Goal: Task Accomplishment & Management: Use online tool/utility

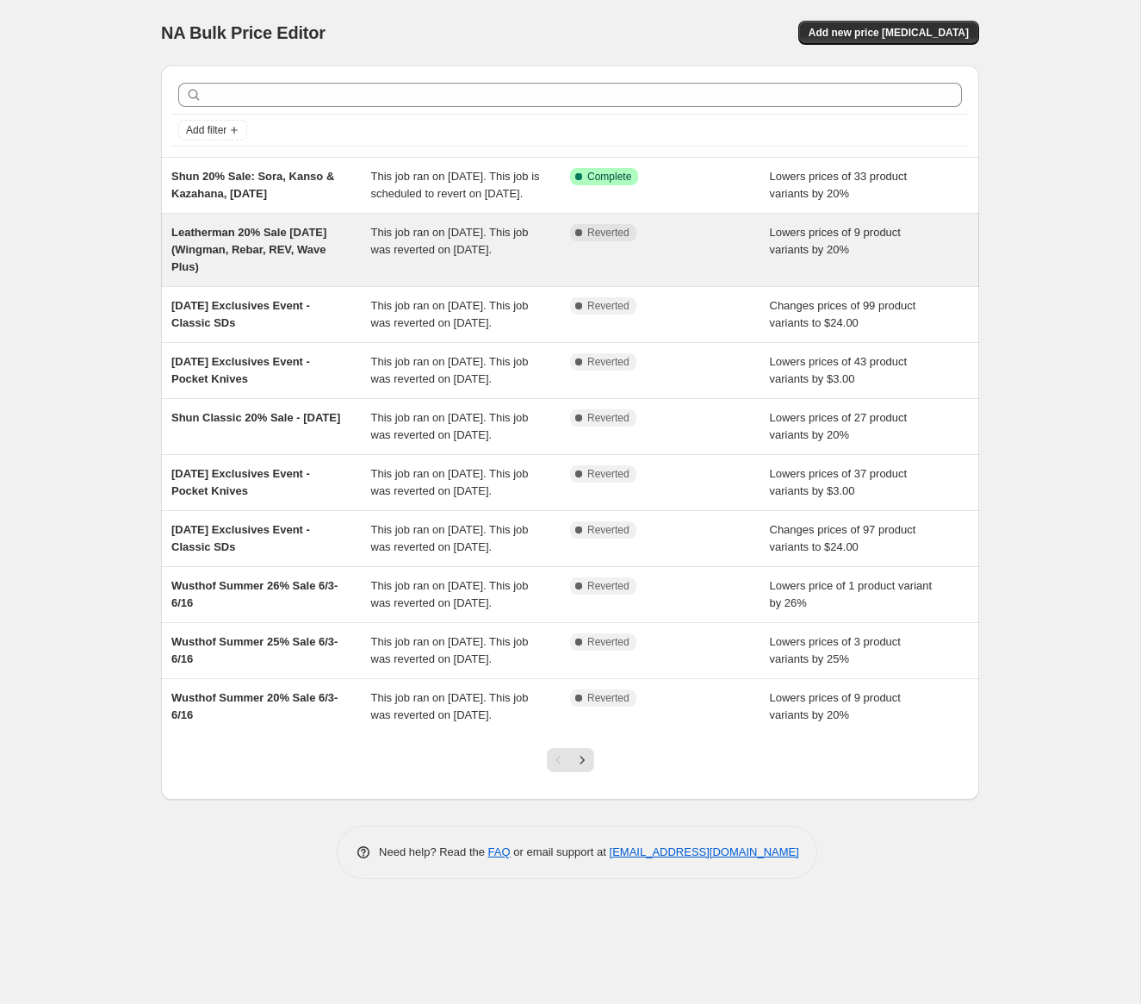
click at [676, 241] on div "Complete Reverted" at bounding box center [657, 232] width 174 height 17
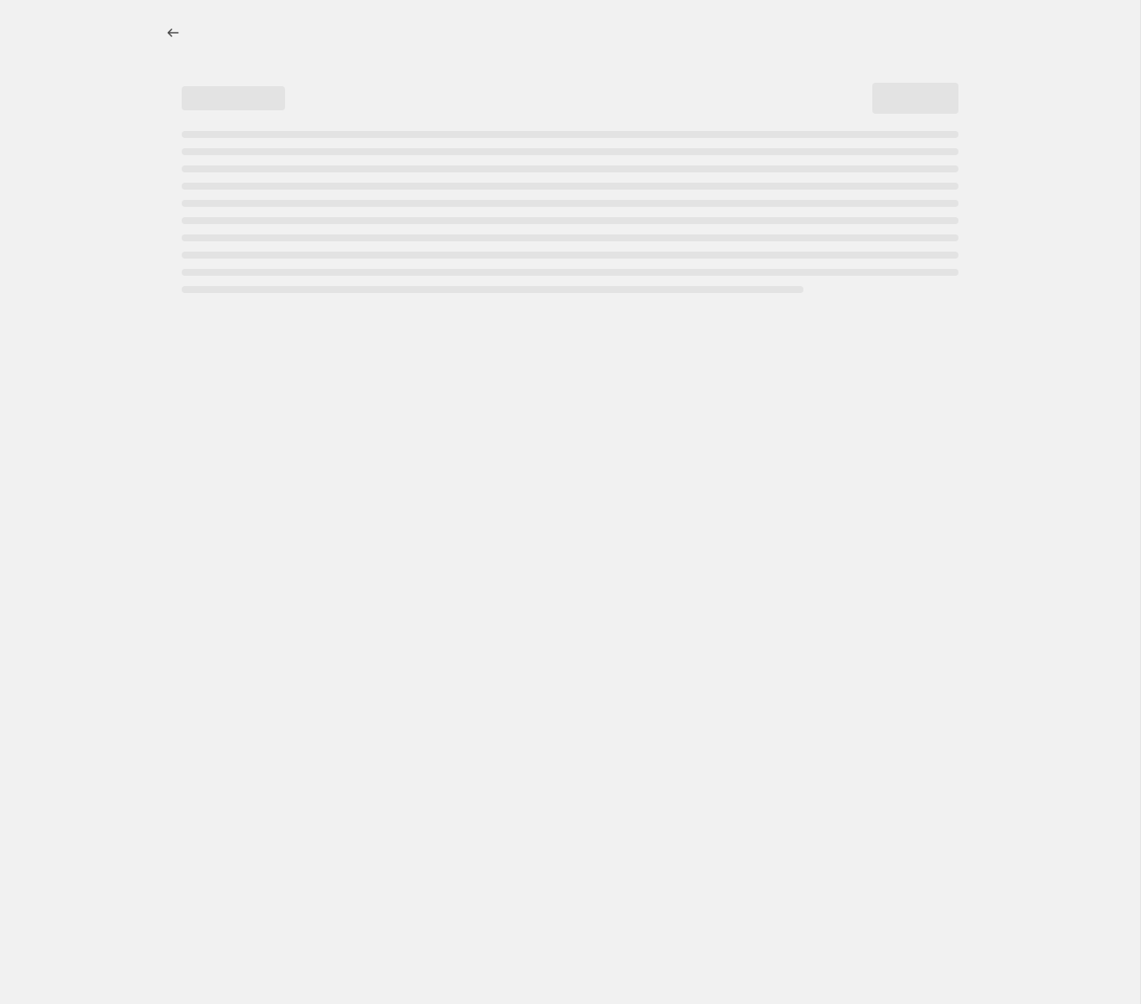
select select "percentage"
select select "tag"
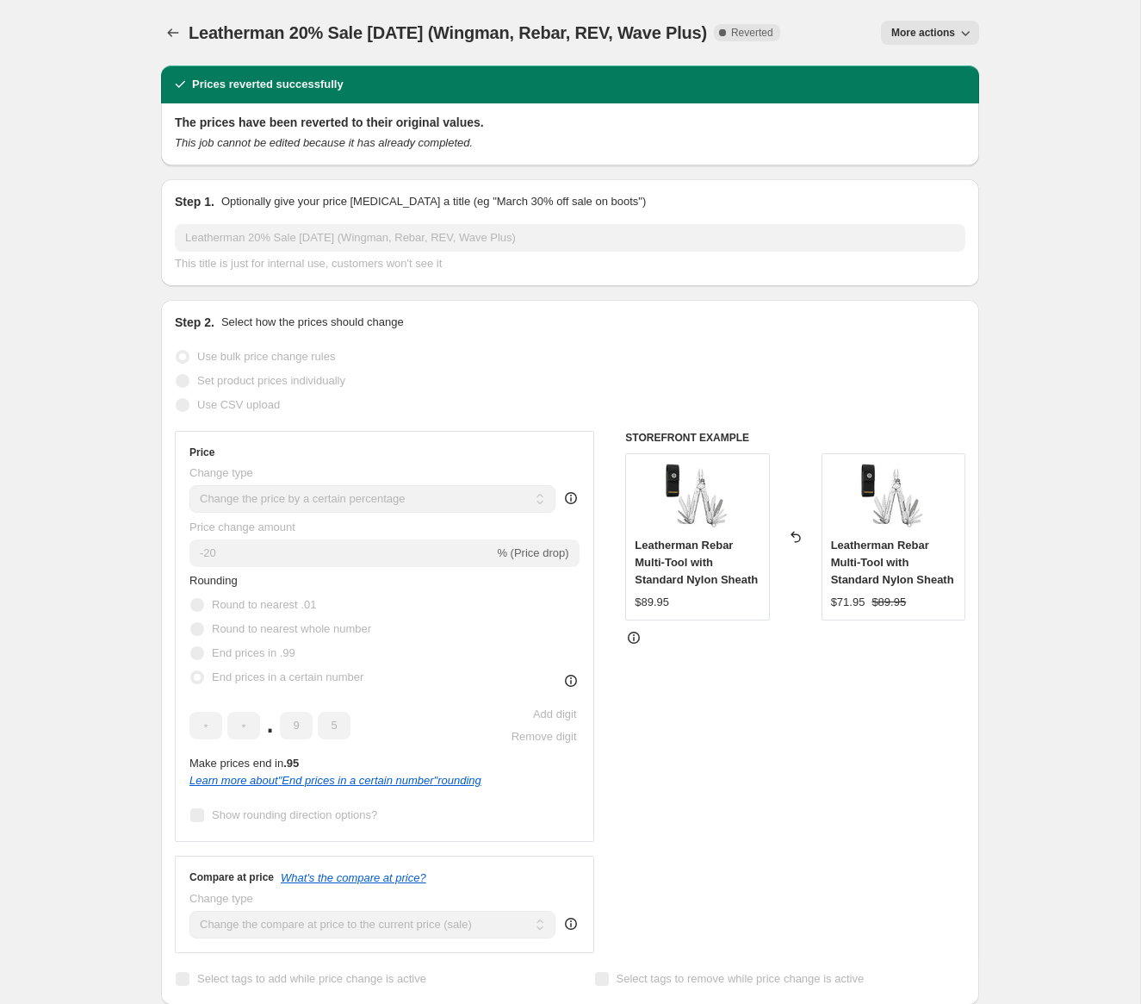
click at [927, 24] on button "More actions" at bounding box center [930, 33] width 98 height 24
click at [927, 58] on button "Copy to new job" at bounding box center [937, 68] width 104 height 28
select select "percentage"
select select "tag"
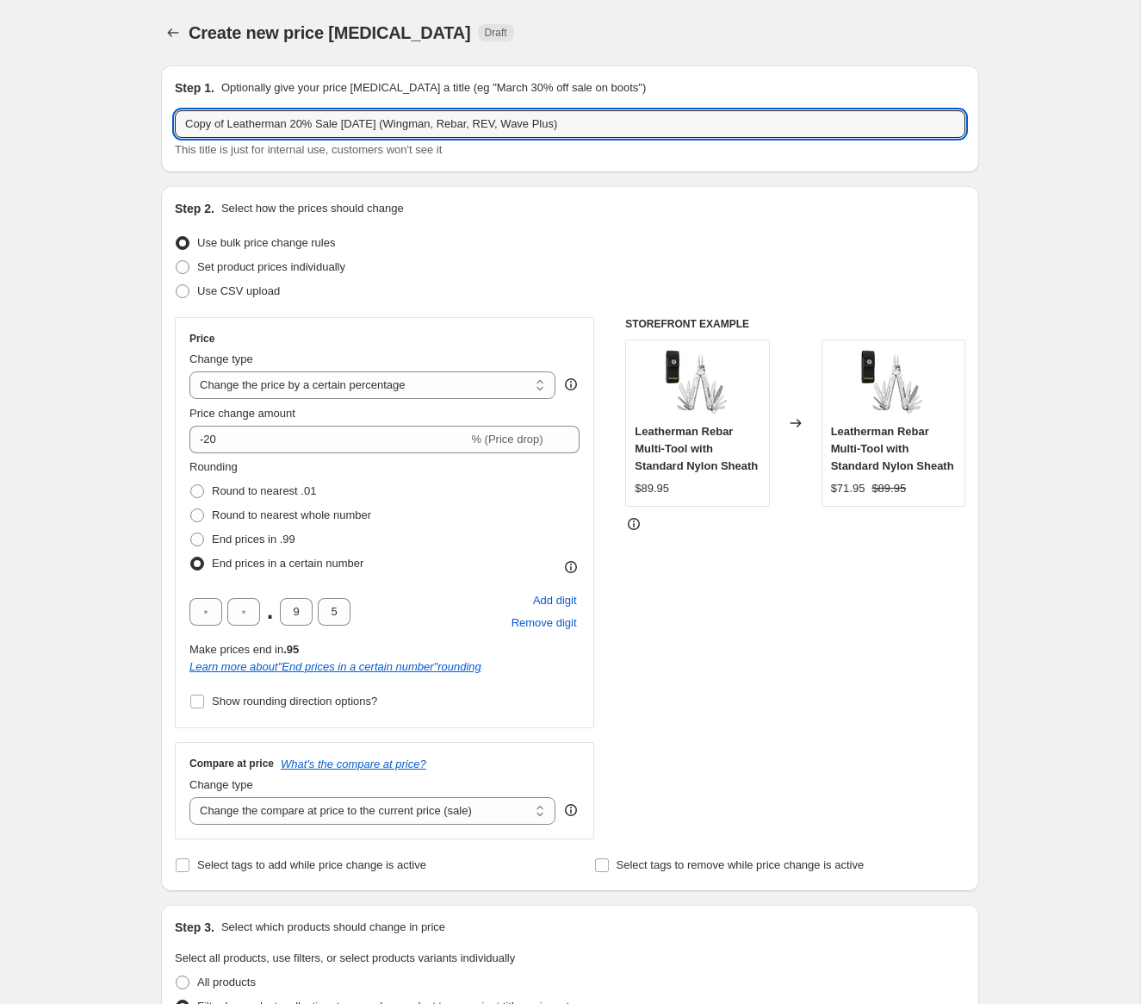
drag, startPoint x: 231, startPoint y: 124, endPoint x: 145, endPoint y: 124, distance: 86.1
click at [145, 124] on div "Create new price change job. This page is ready Create new price change job Dra…" at bounding box center [570, 1021] width 860 height 2043
click at [313, 122] on input "Leatherman 20% Sale June 2025 (Wingman, Rebar, REV, Wave Plus)" at bounding box center [570, 124] width 791 height 28
drag, startPoint x: 359, startPoint y: 125, endPoint x: 529, endPoint y: 125, distance: 169.7
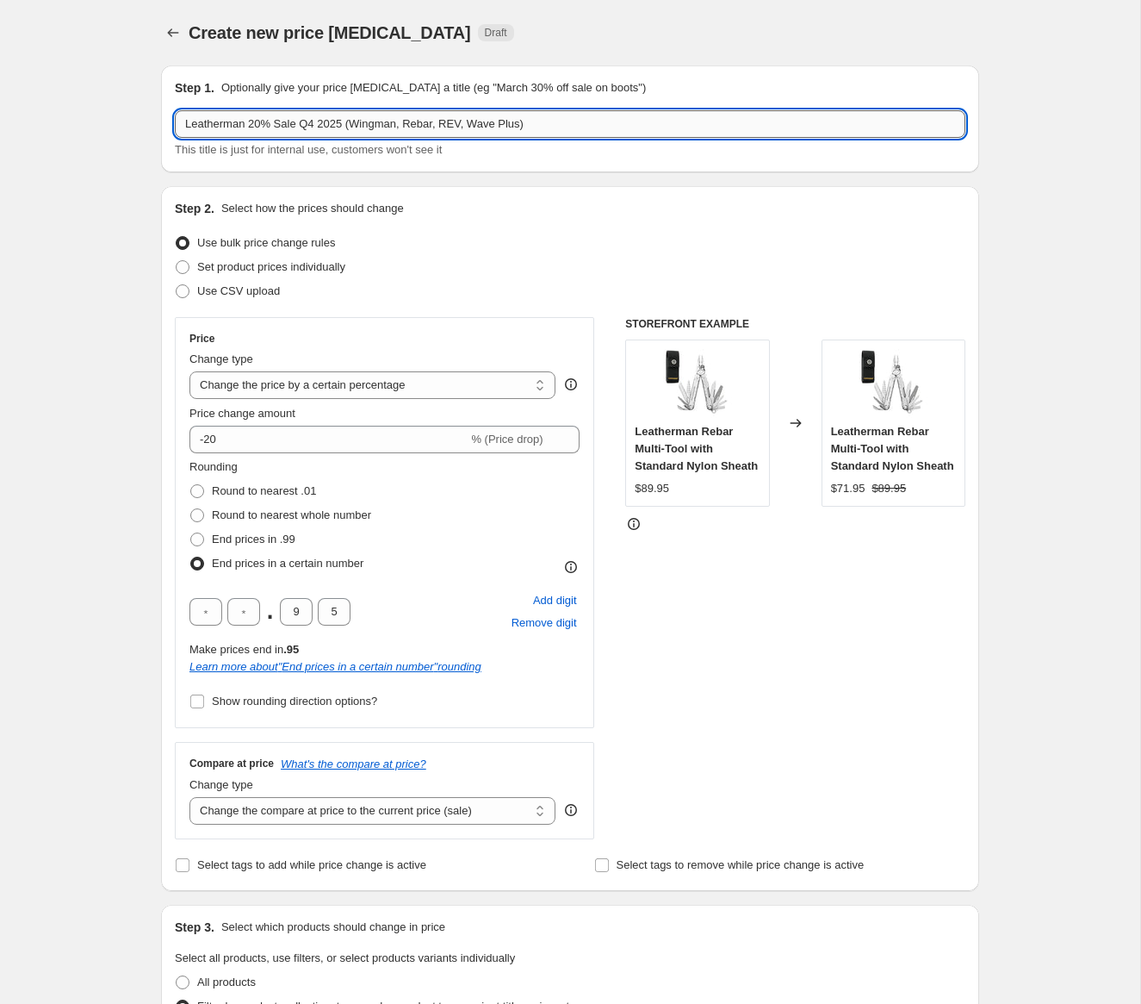
click at [529, 125] on input "Leatherman 20% Sale Q4 2025 (Wingman, Rebar, REV, Wave Plus)" at bounding box center [570, 124] width 791 height 28
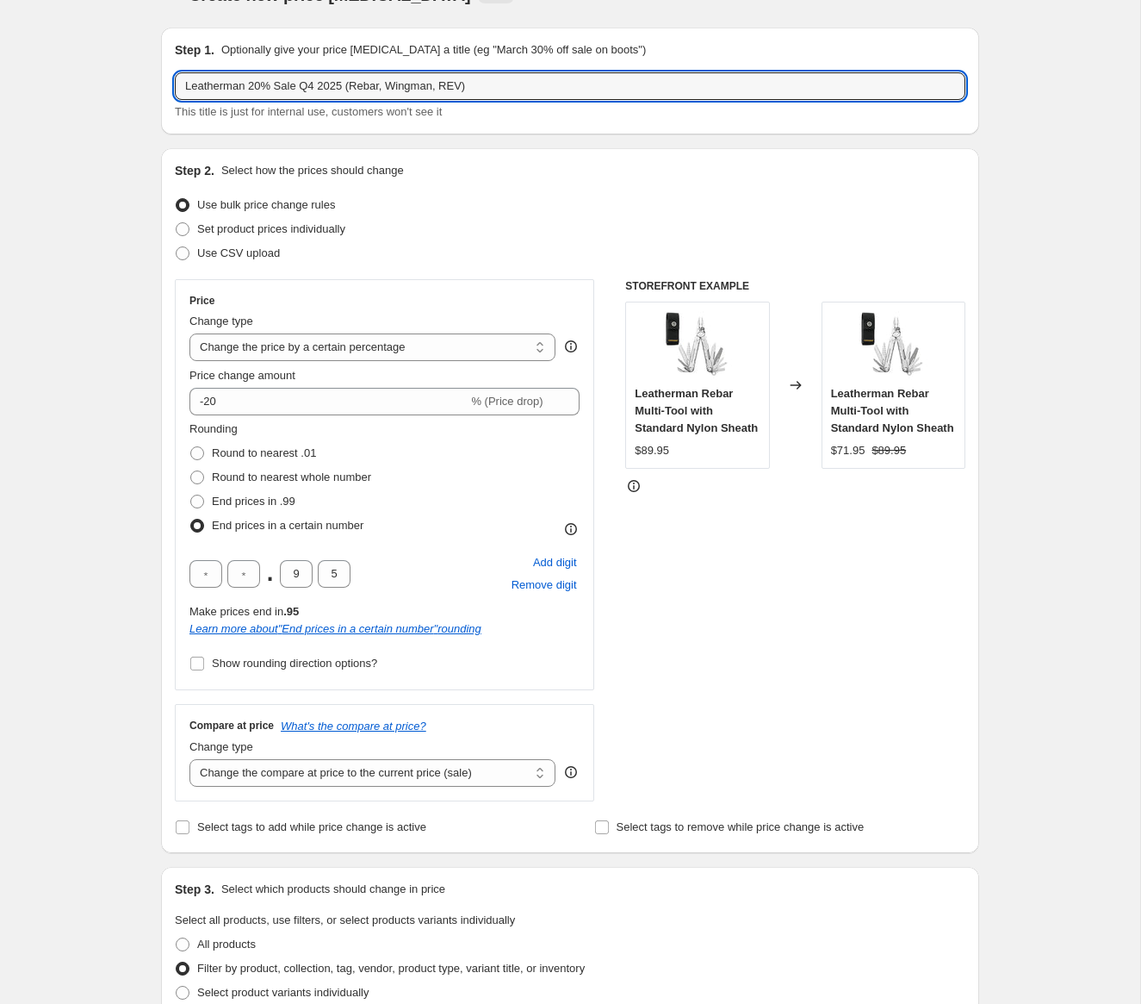
scroll to position [40, 0]
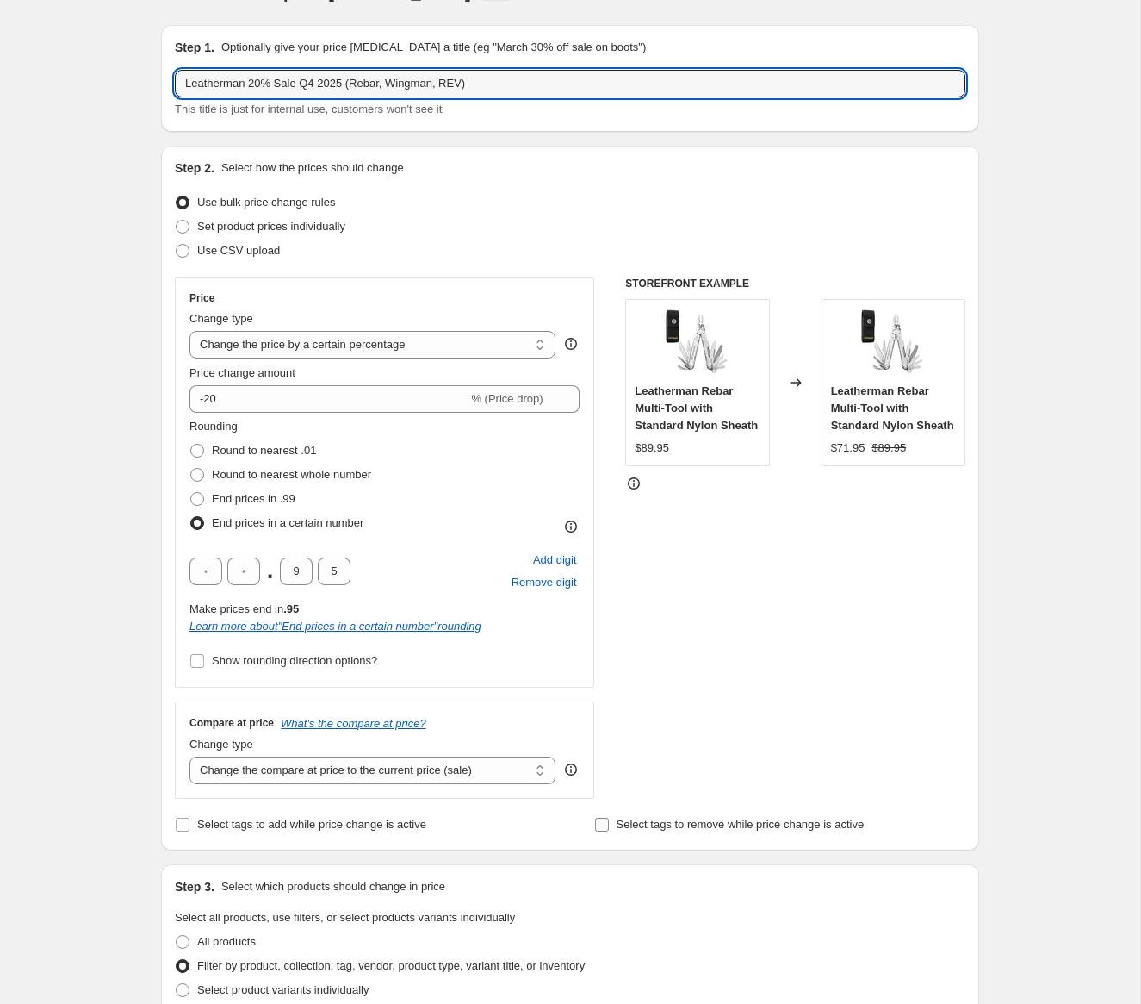
type input "Leatherman 20% Sale Q4 2025 (Rebar, Wingman, REV)"
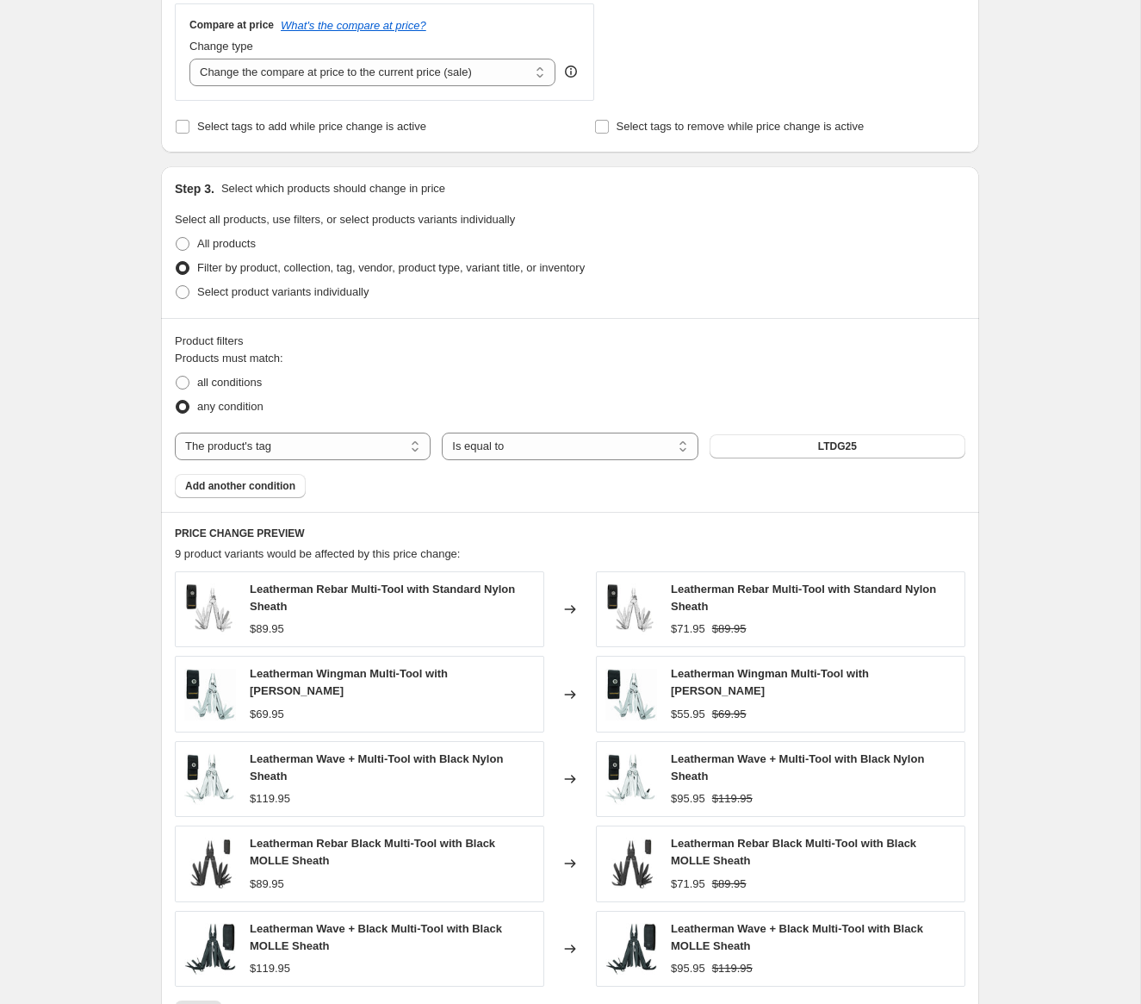
scroll to position [741, 0]
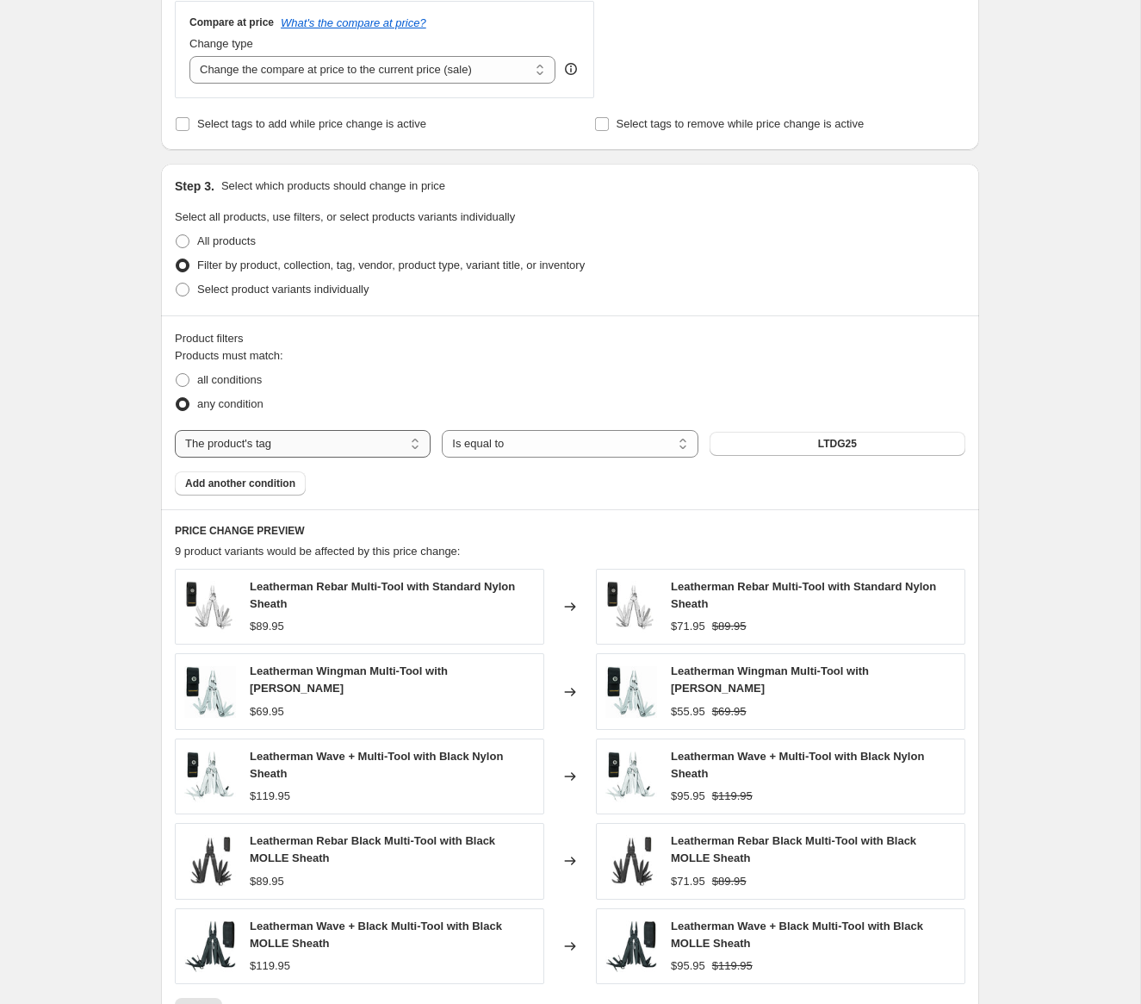
click at [398, 441] on select "The product The product's collection The product's tag The product's vendor The…" at bounding box center [303, 444] width 256 height 28
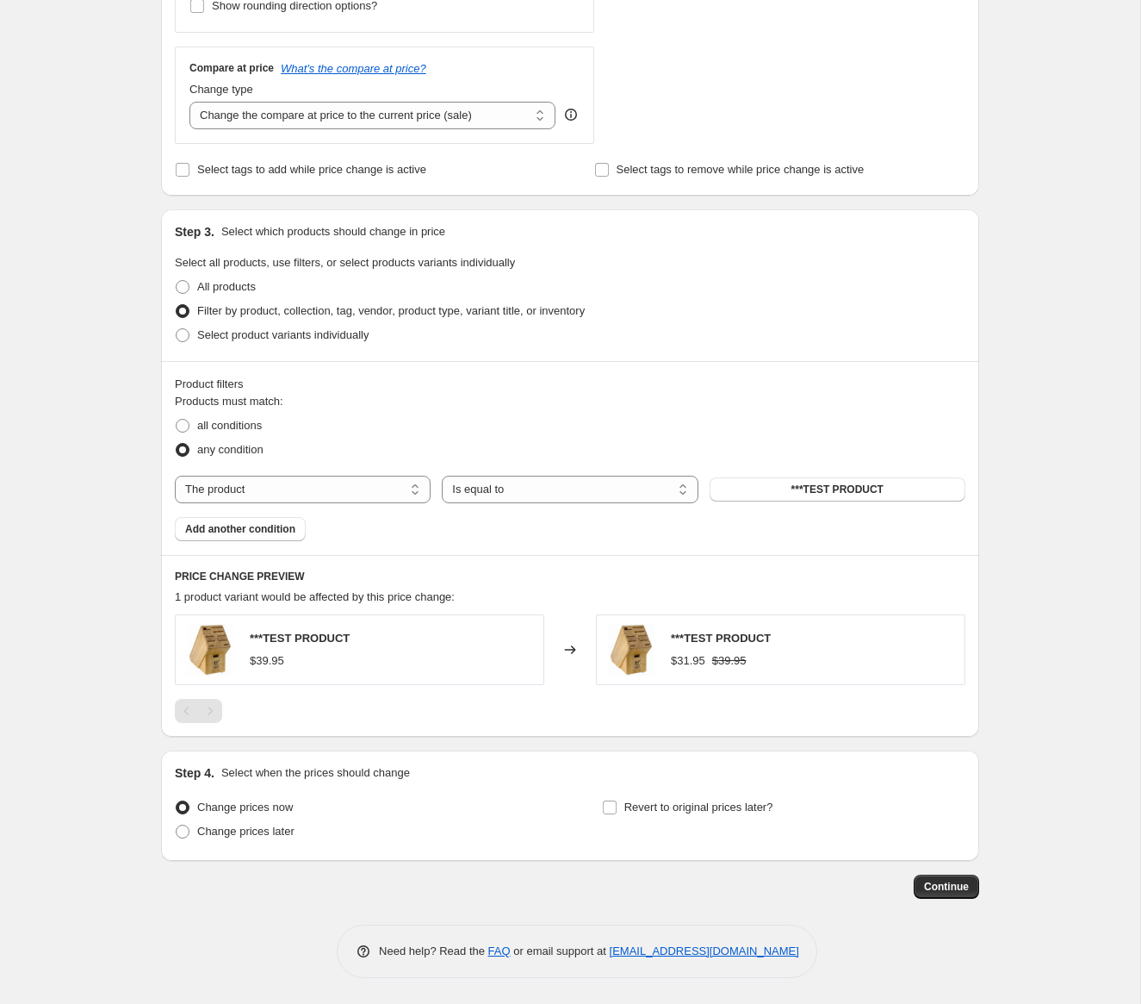
scroll to position [695, 0]
click at [767, 488] on button "***TEST PRODUCT" at bounding box center [838, 489] width 256 height 24
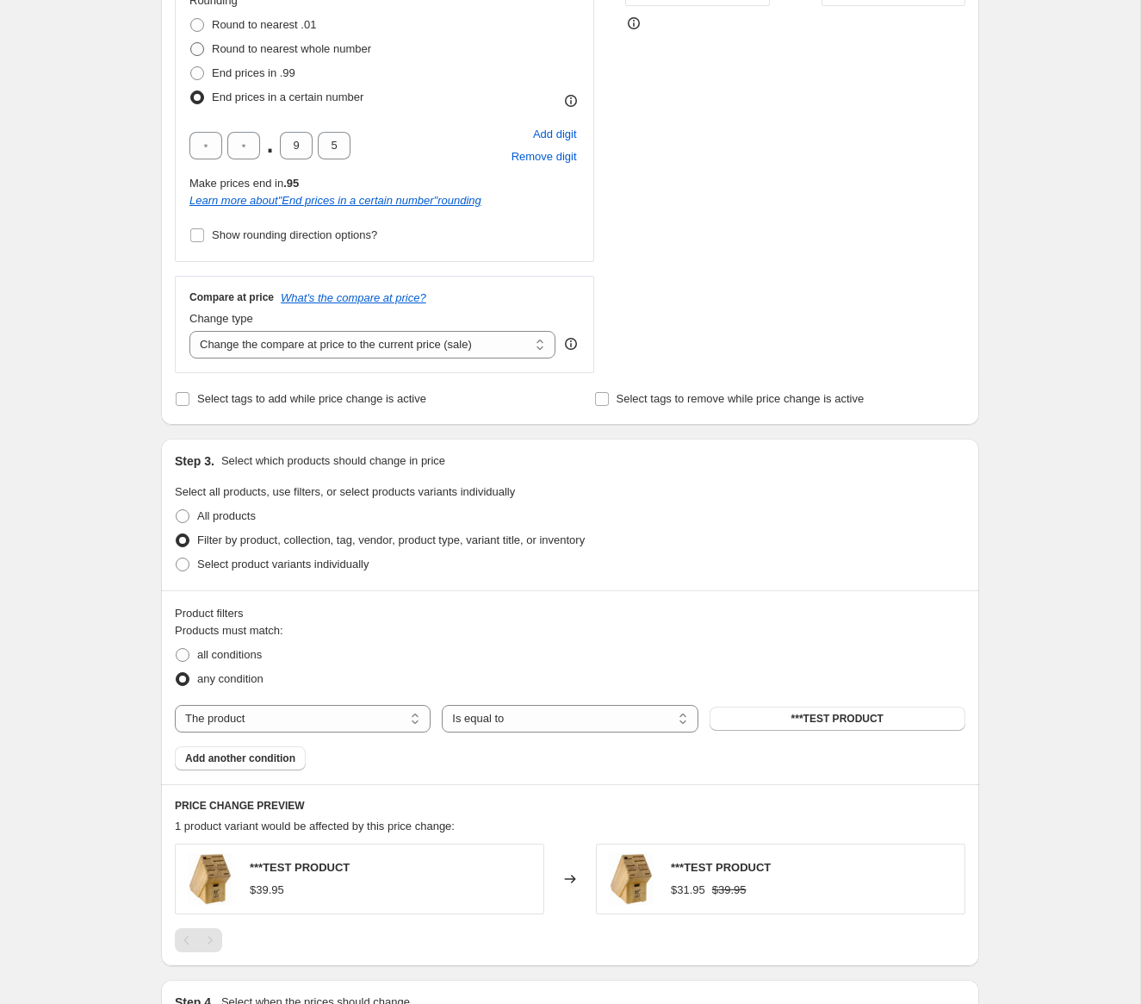
scroll to position [446, 0]
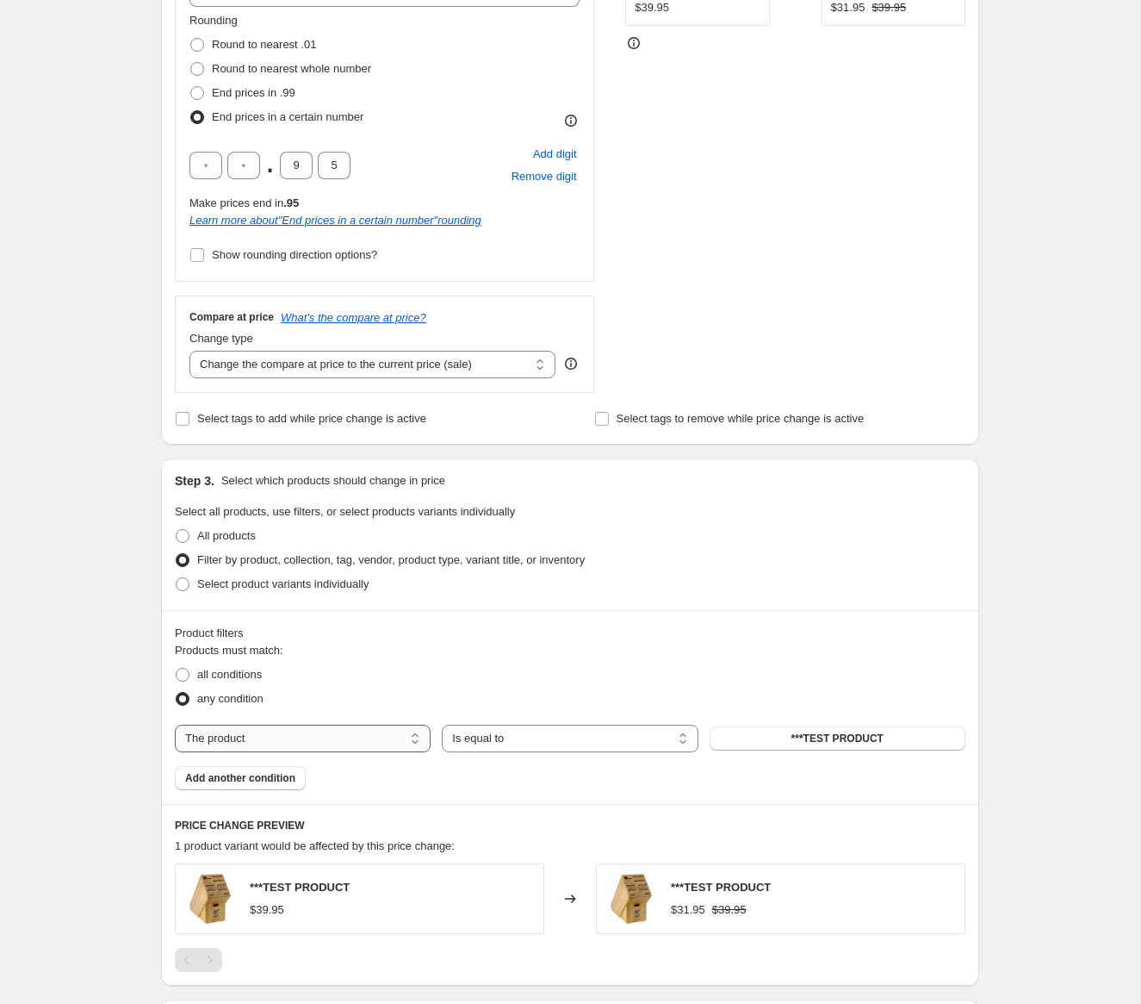
click at [343, 733] on select "The product The product's collection The product's tag The product's vendor The…" at bounding box center [303, 739] width 256 height 28
select select "tag"
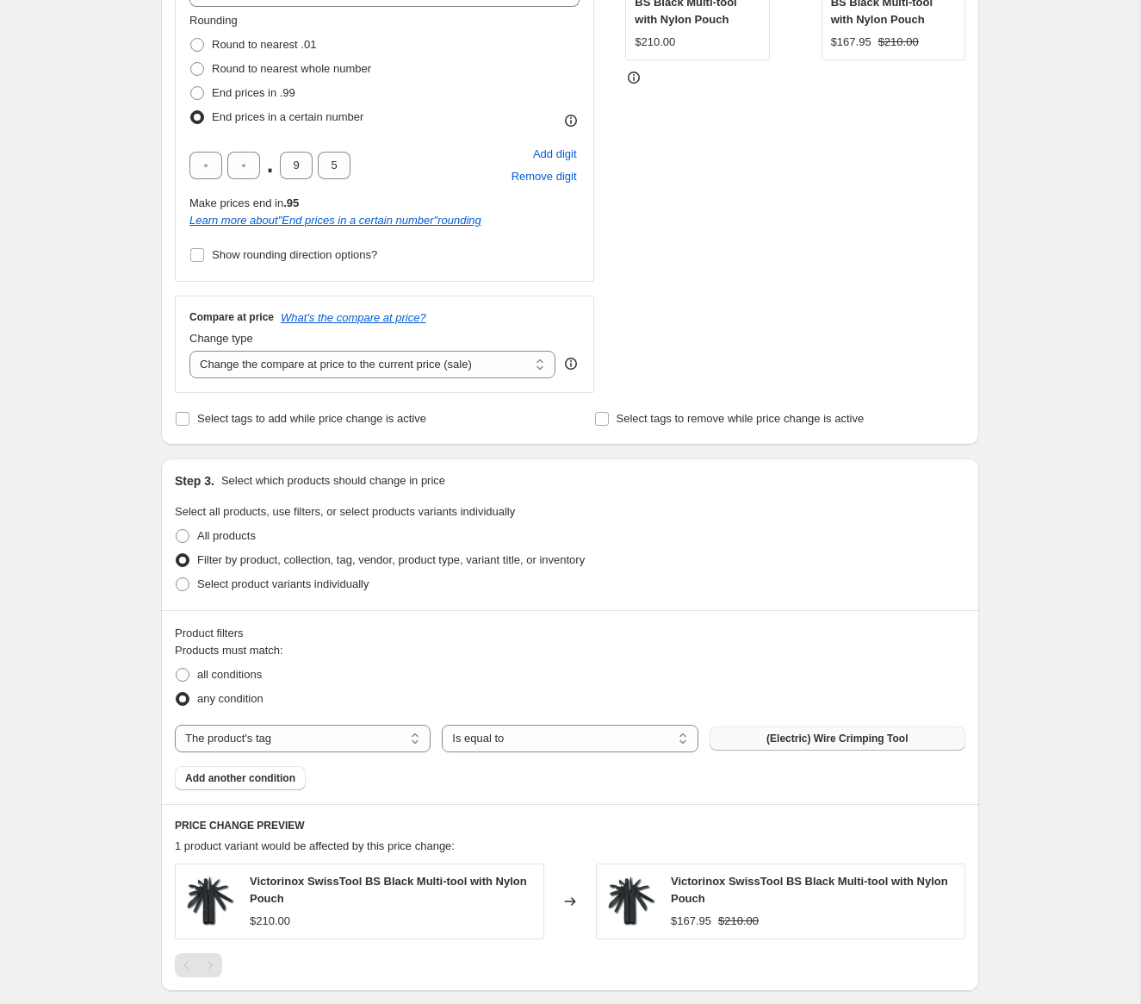
click at [743, 734] on button "(Electric) Wire Crimping Tool" at bounding box center [838, 738] width 256 height 24
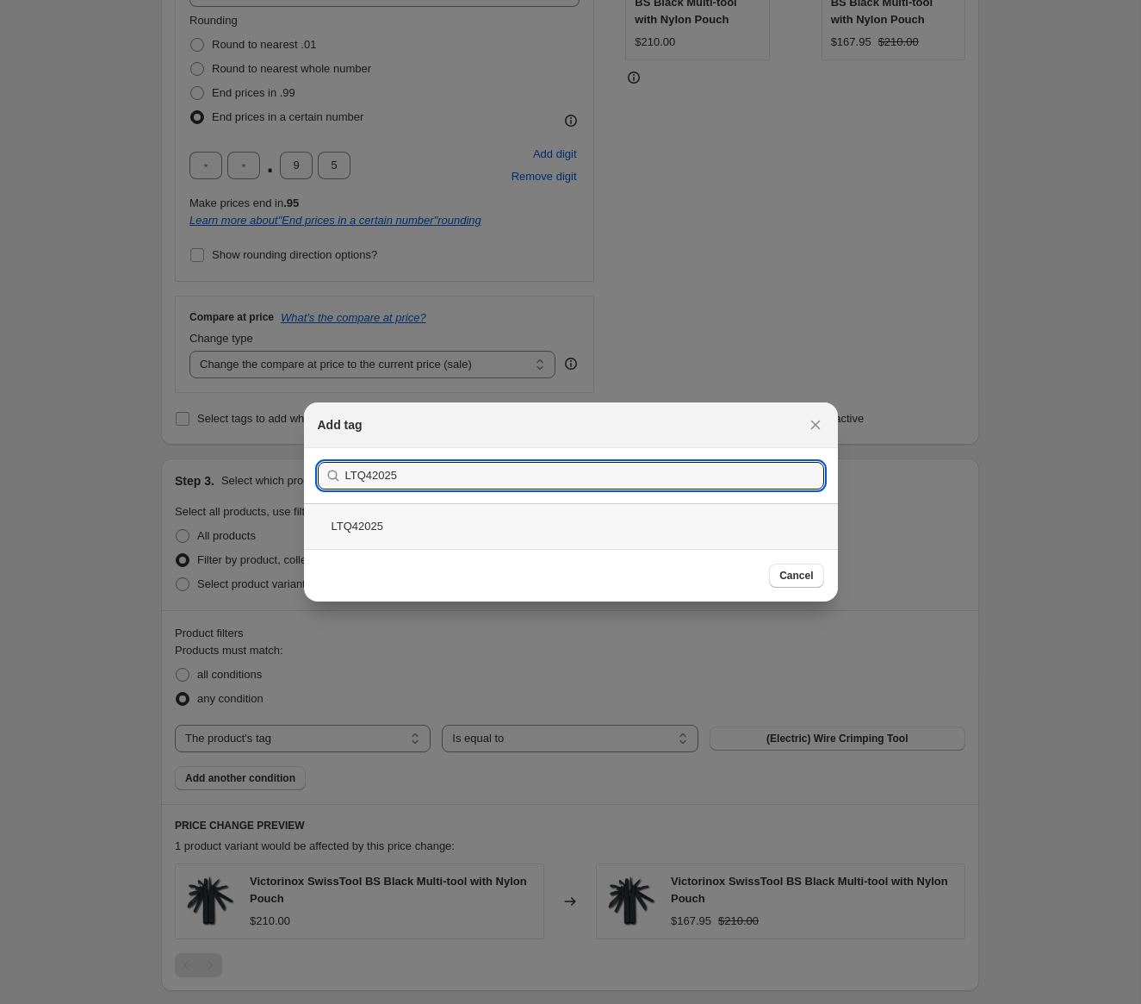
type input "LTQ42025"
click at [372, 523] on div "LTQ42025" at bounding box center [571, 526] width 534 height 46
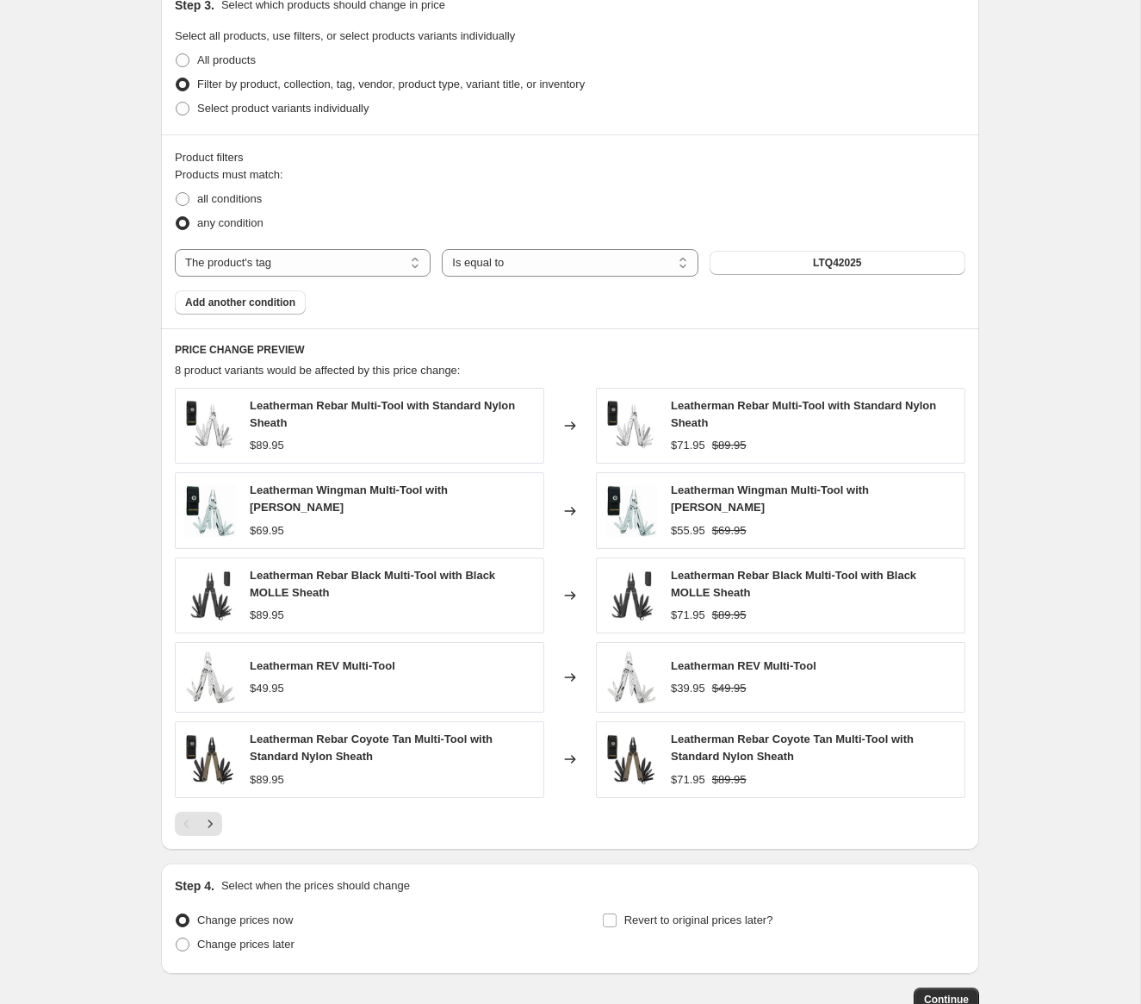
scroll to position [926, 0]
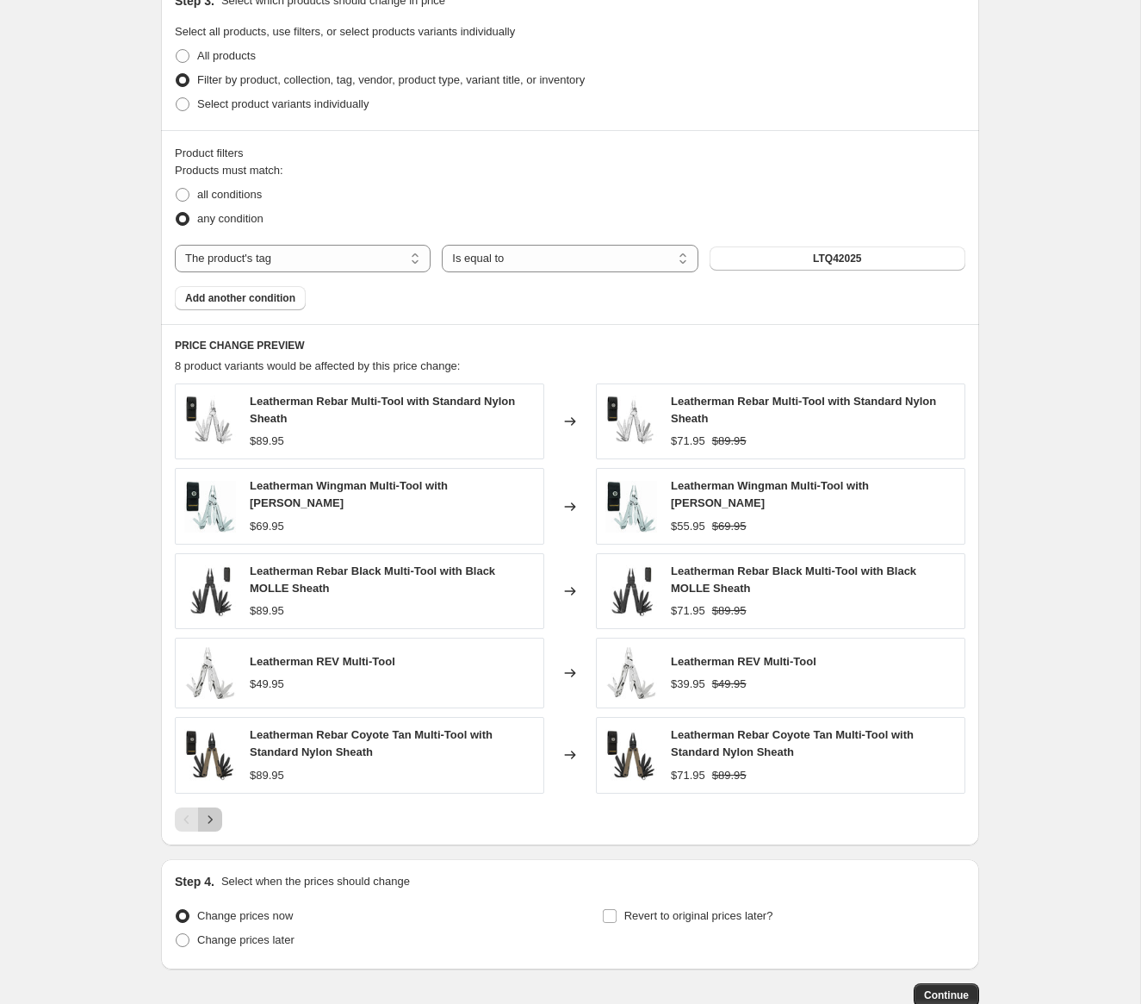
click at [220, 817] on button "Next" at bounding box center [210, 819] width 24 height 24
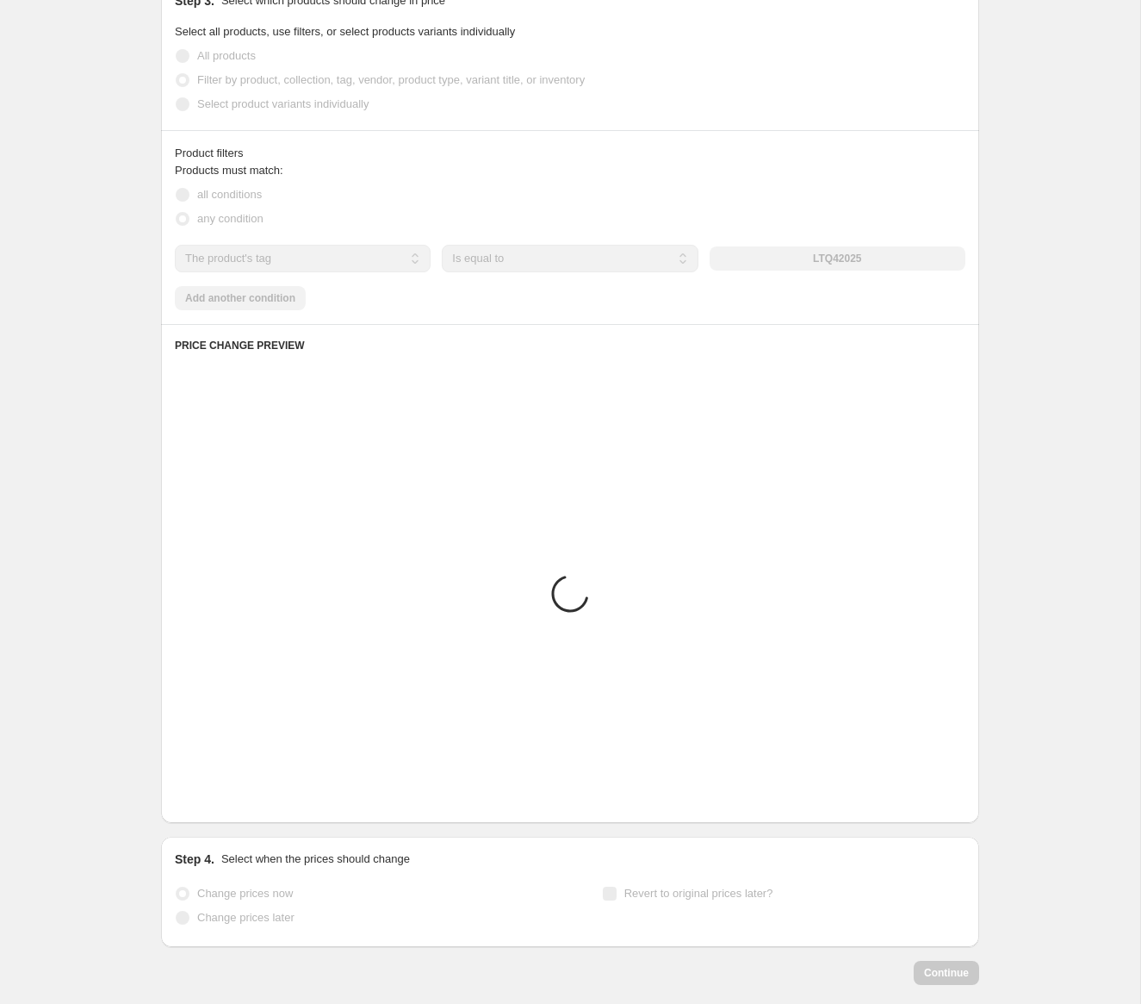
scroll to position [870, 0]
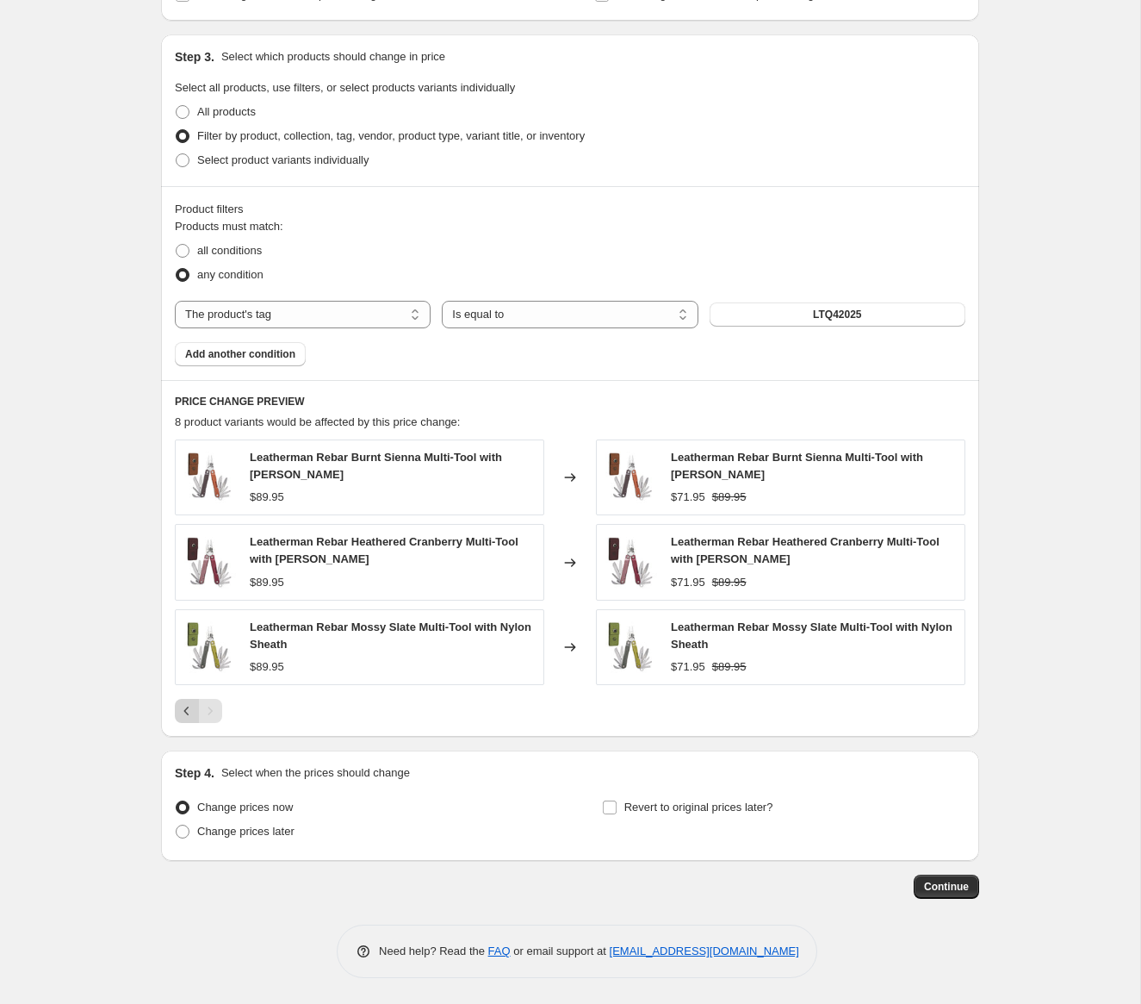
click at [182, 711] on icon "Previous" at bounding box center [186, 710] width 17 height 17
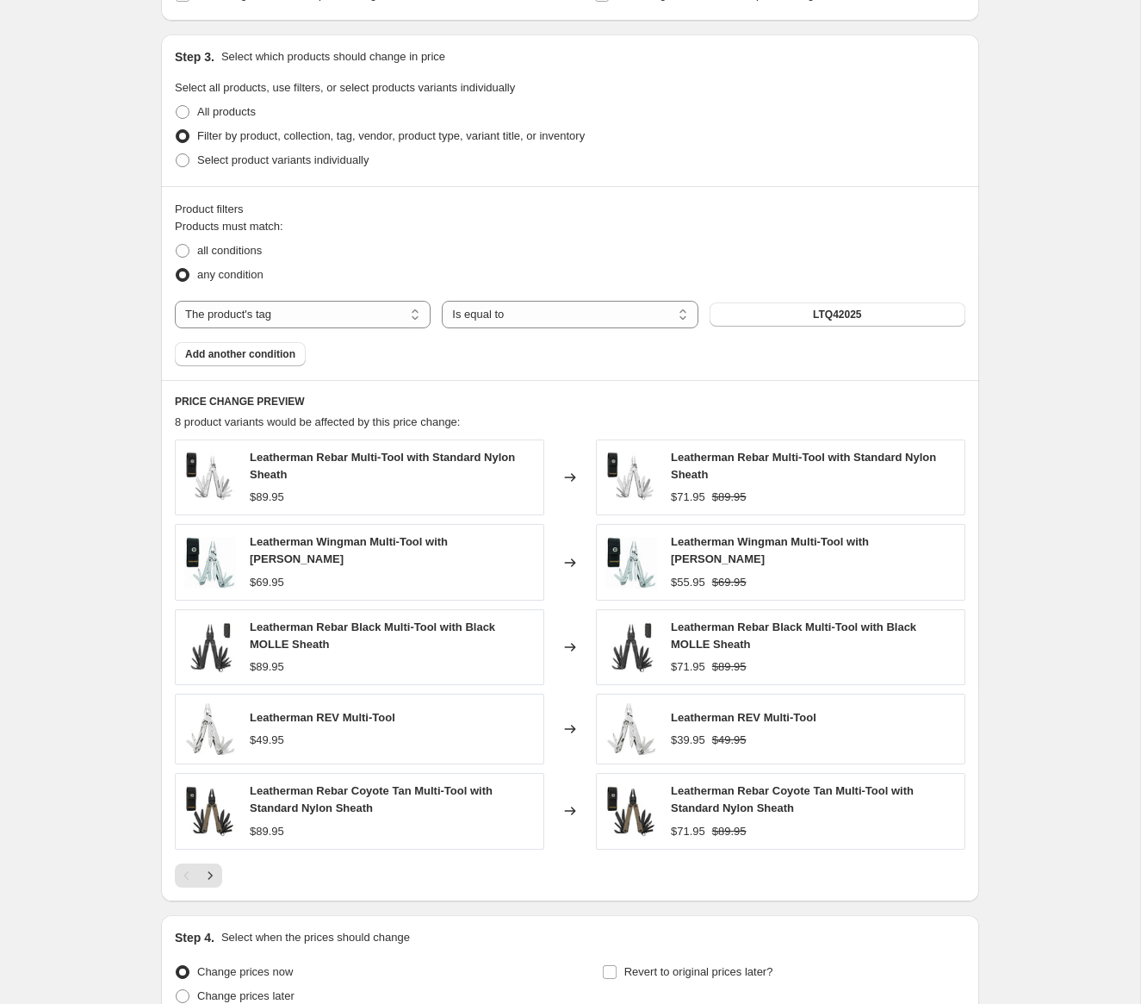
scroll to position [1029, 0]
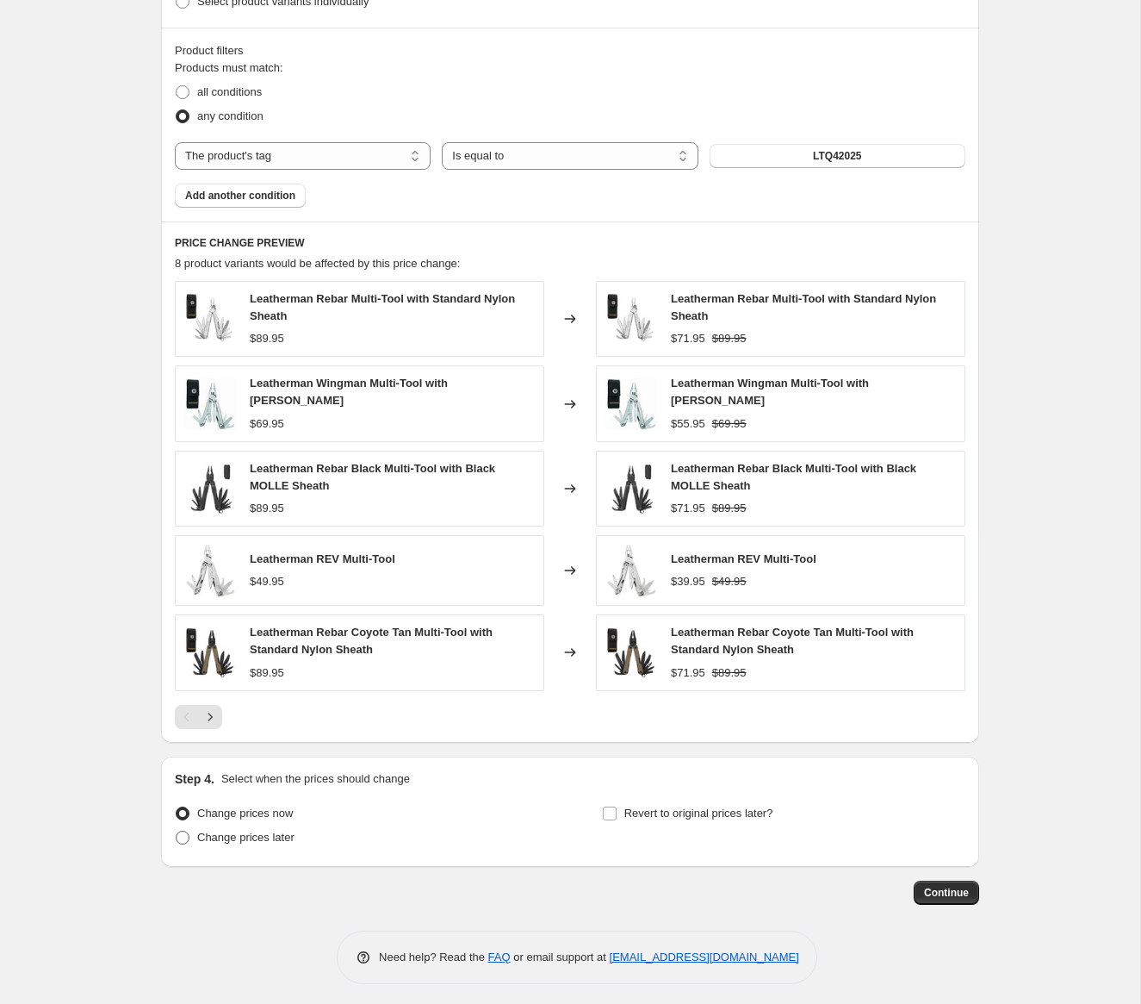
click at [259, 835] on span "Change prices later" at bounding box center [245, 836] width 97 height 13
click at [177, 831] on input "Change prices later" at bounding box center [176, 830] width 1 height 1
radio input "true"
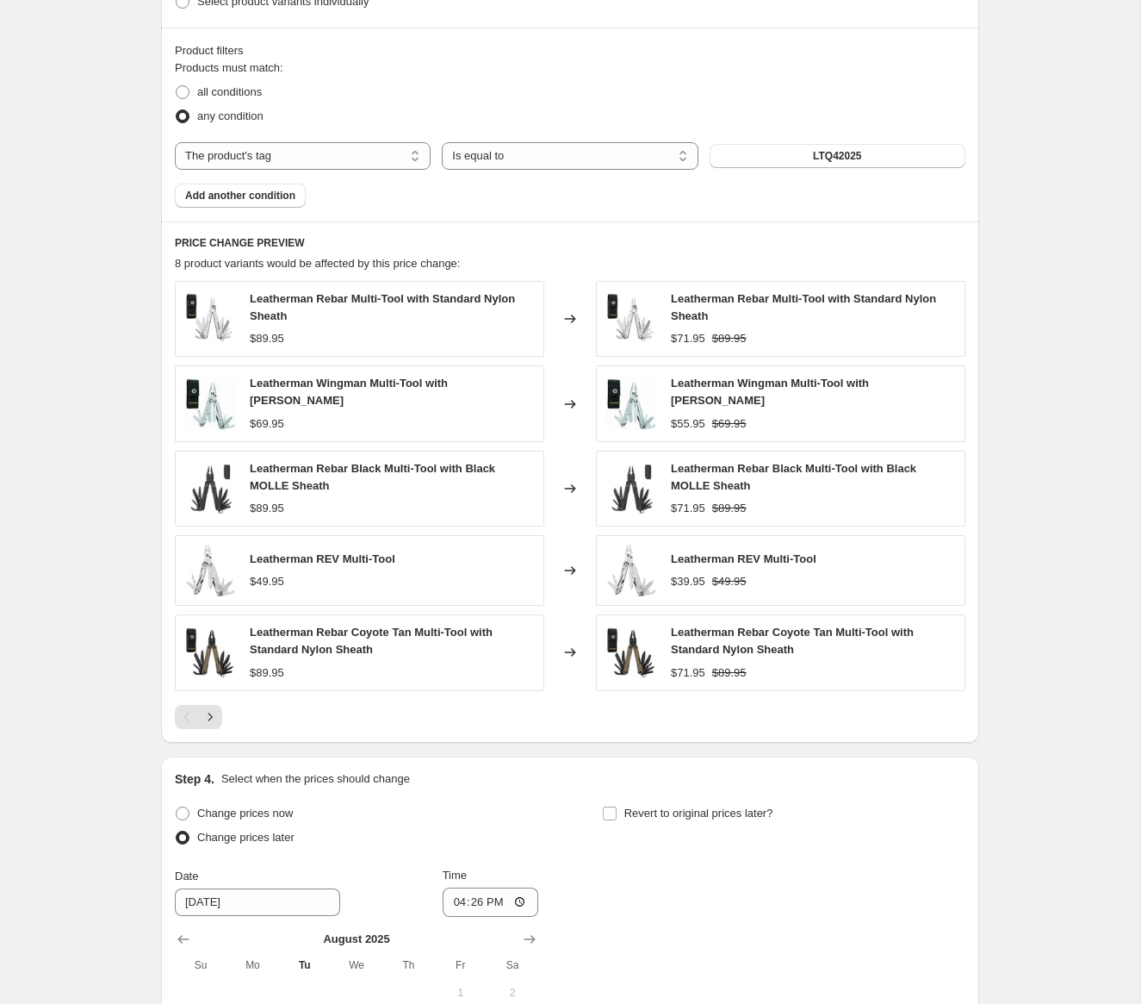
scroll to position [1351, 0]
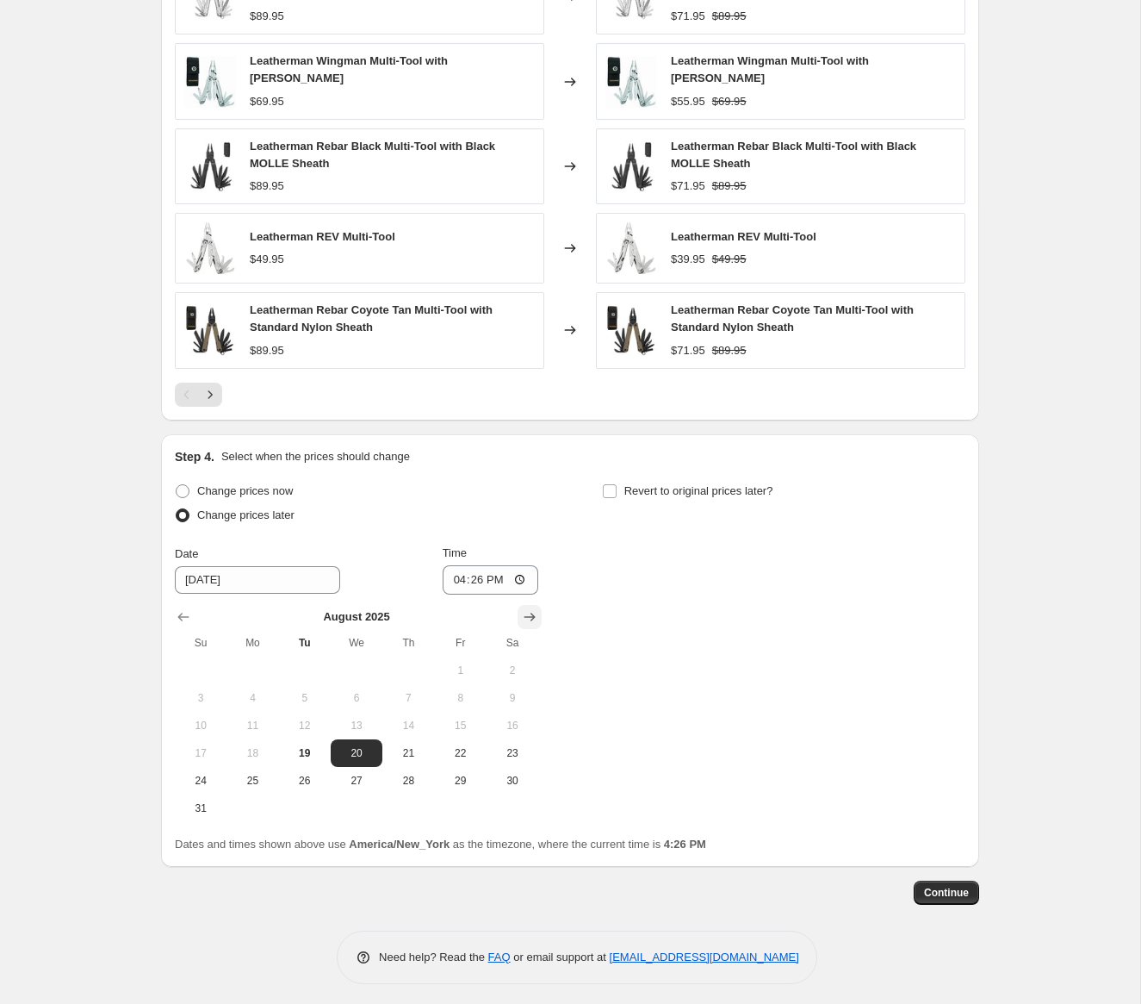
click at [534, 608] on icon "Show next month, September 2025" at bounding box center [529, 616] width 17 height 17
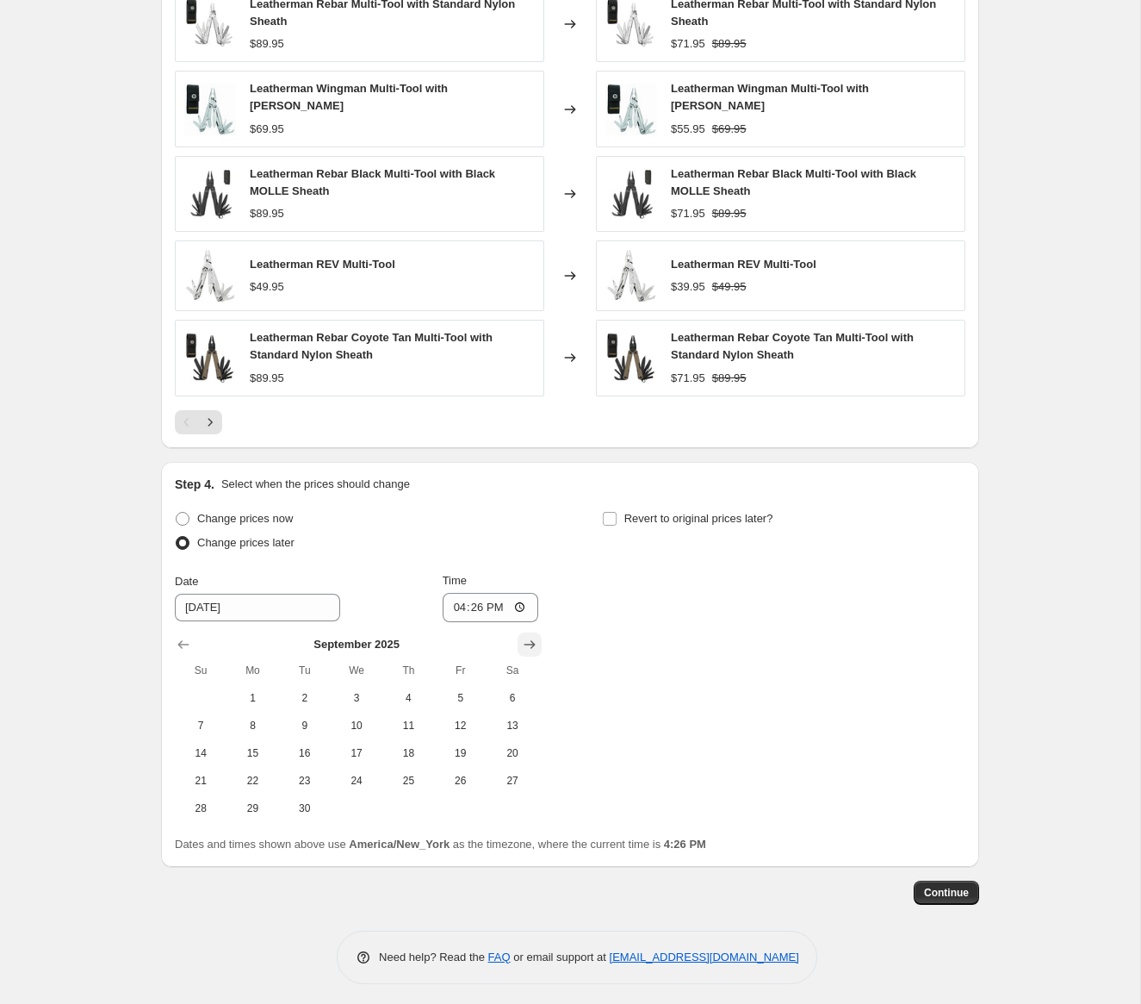
click at [531, 636] on icon "Show next month, October 2025" at bounding box center [529, 644] width 17 height 17
click at [461, 801] on span "31" at bounding box center [461, 808] width 38 height 14
type input "10/31/2025"
click at [453, 602] on input "16:26" at bounding box center [491, 607] width 96 height 29
type input "00:00"
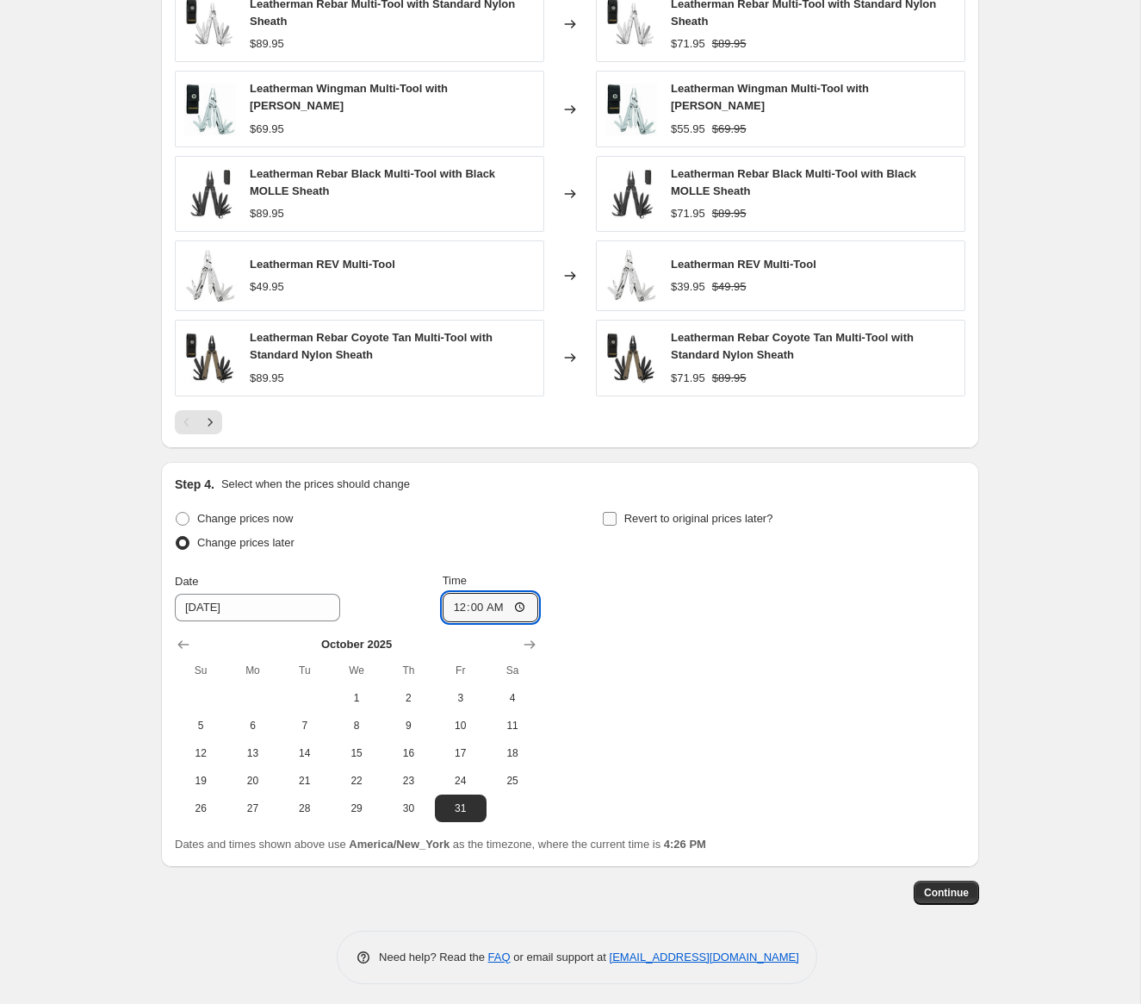
click at [613, 513] on input "Revert to original prices later?" at bounding box center [610, 519] width 14 height 14
checkbox input "true"
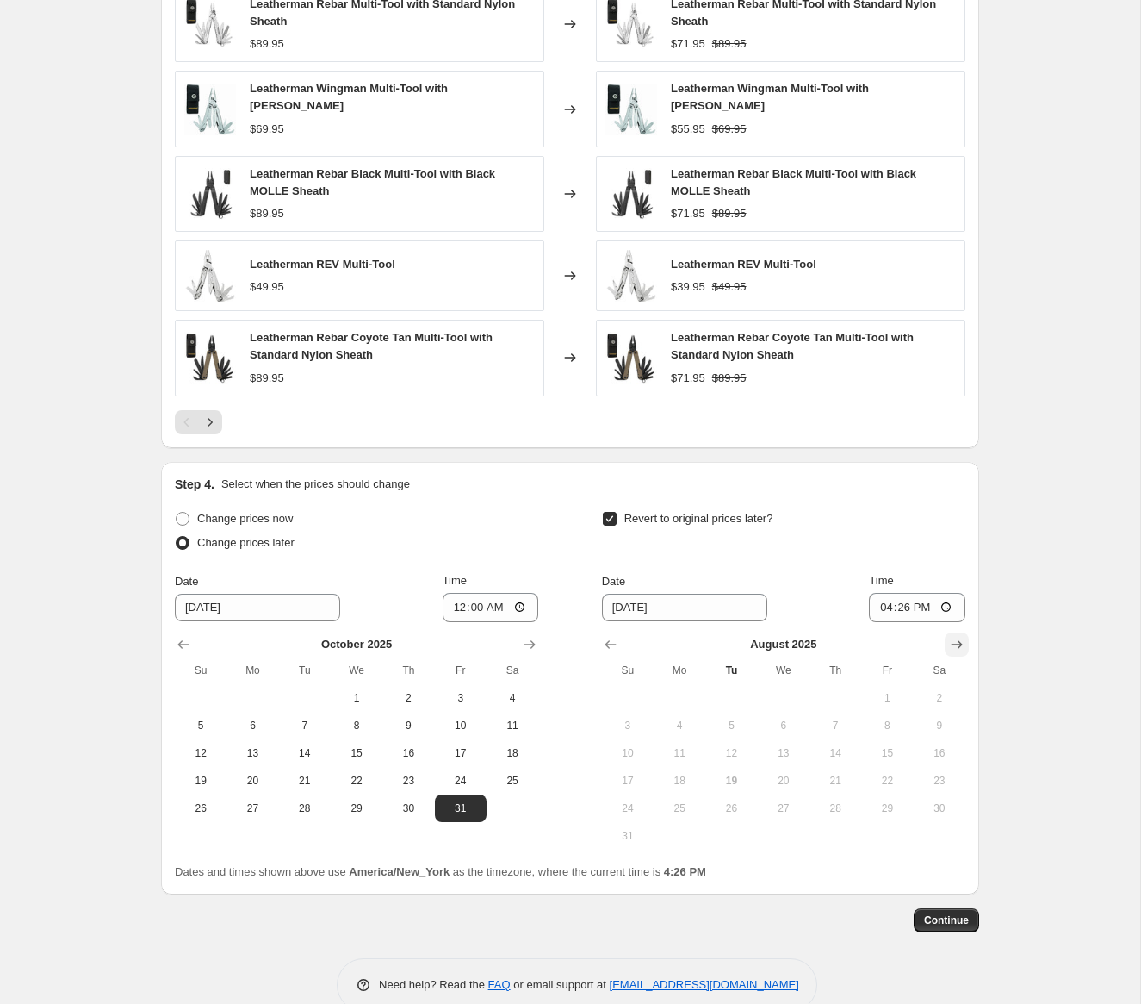
click at [953, 639] on icon "Show next month, September 2025" at bounding box center [957, 644] width 17 height 17
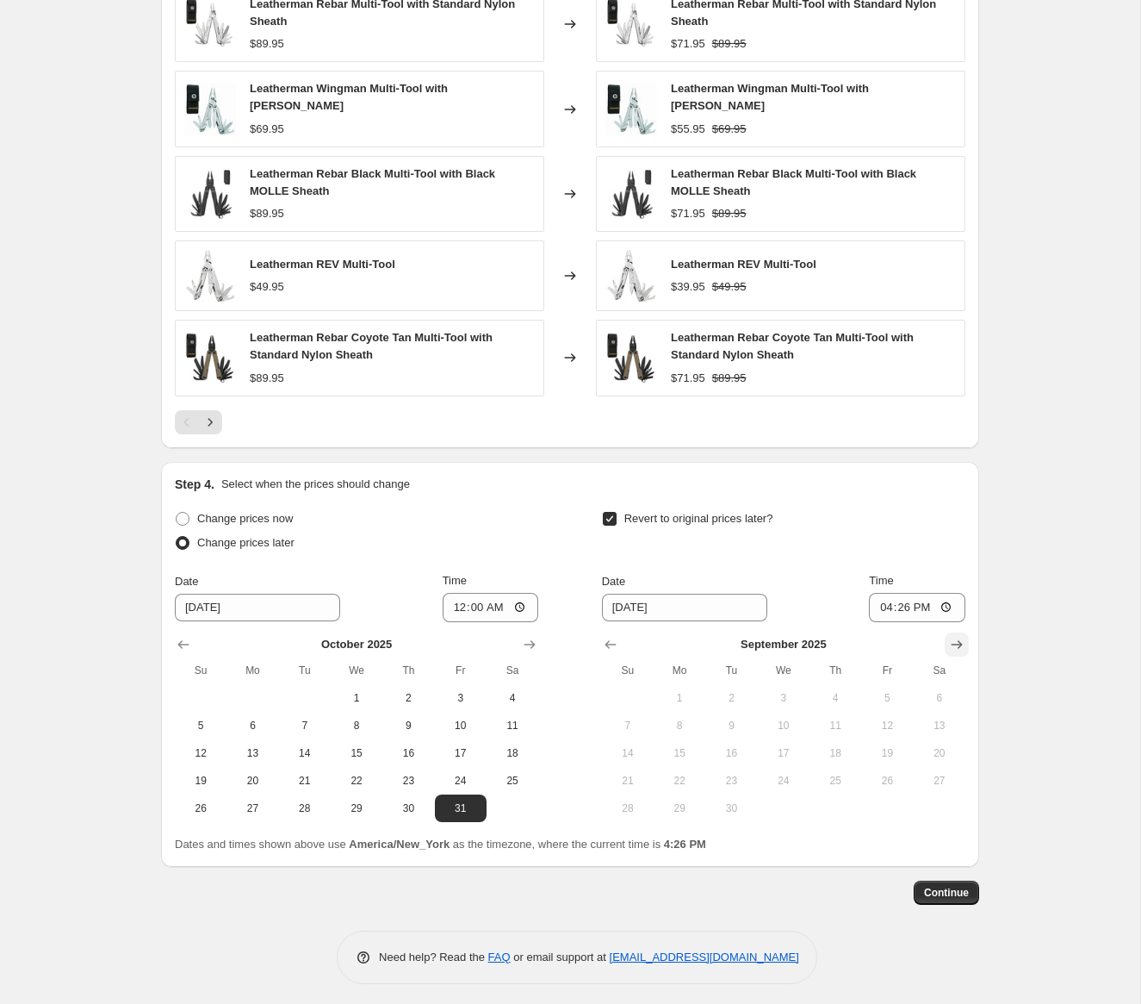
click at [953, 639] on icon "Show next month, October 2025" at bounding box center [957, 644] width 17 height 17
click at [953, 639] on icon "Show next month, November 2025" at bounding box center [957, 644] width 17 height 17
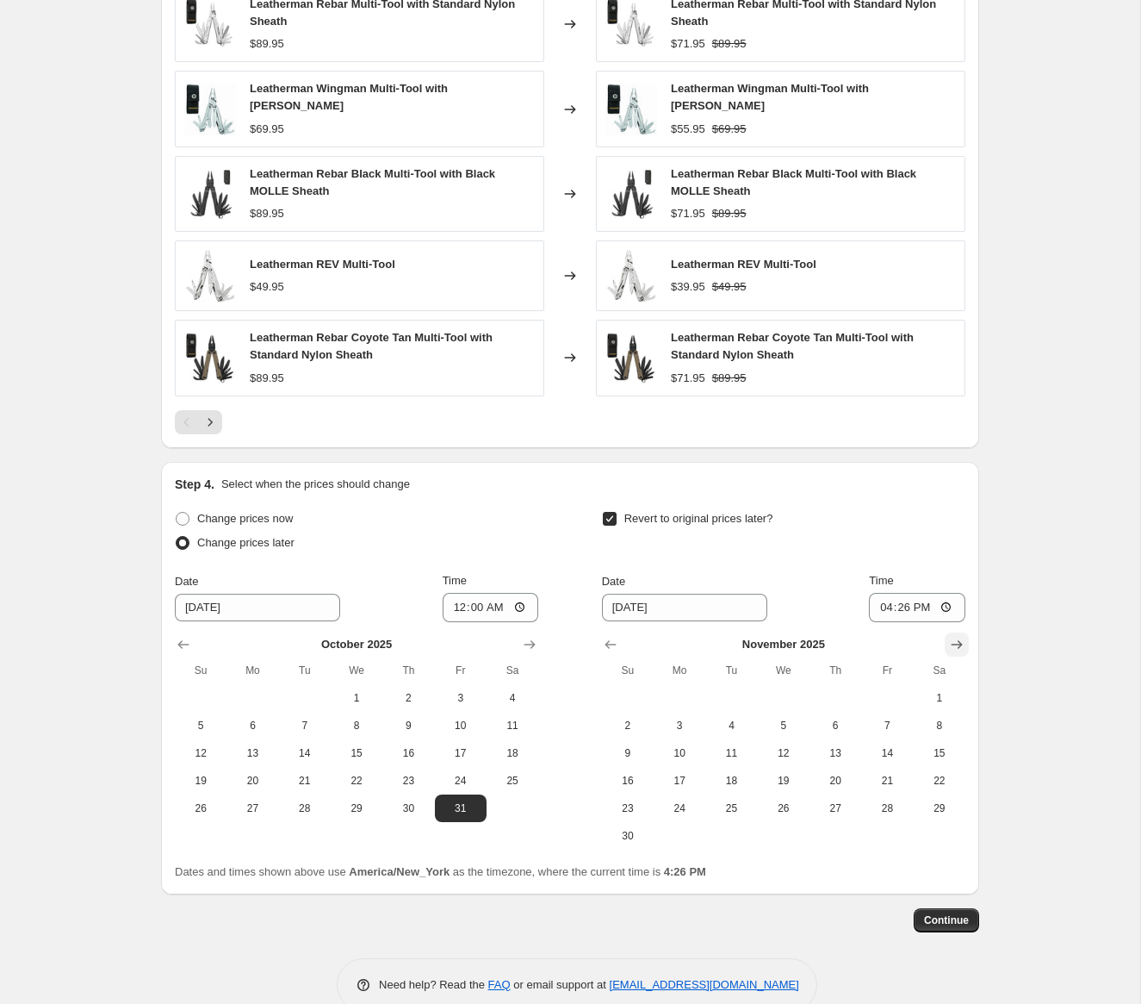
click at [953, 639] on icon "Show next month, December 2025" at bounding box center [957, 644] width 17 height 17
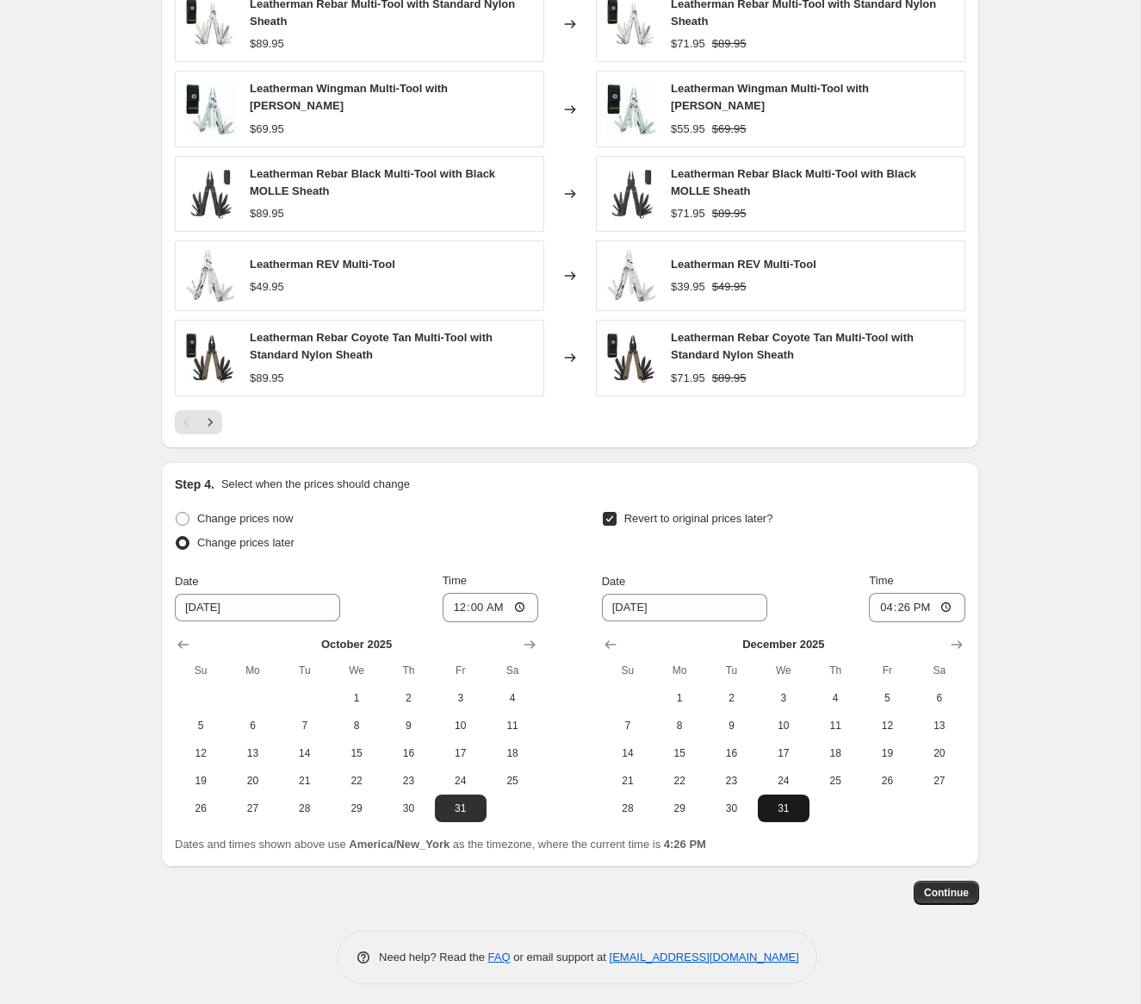
click at [779, 802] on span "31" at bounding box center [784, 808] width 38 height 14
type input "12/31/2025"
click at [886, 607] on input "16:26" at bounding box center [917, 607] width 96 height 29
type input "23:59"
click at [946, 889] on span "Continue" at bounding box center [946, 893] width 45 height 14
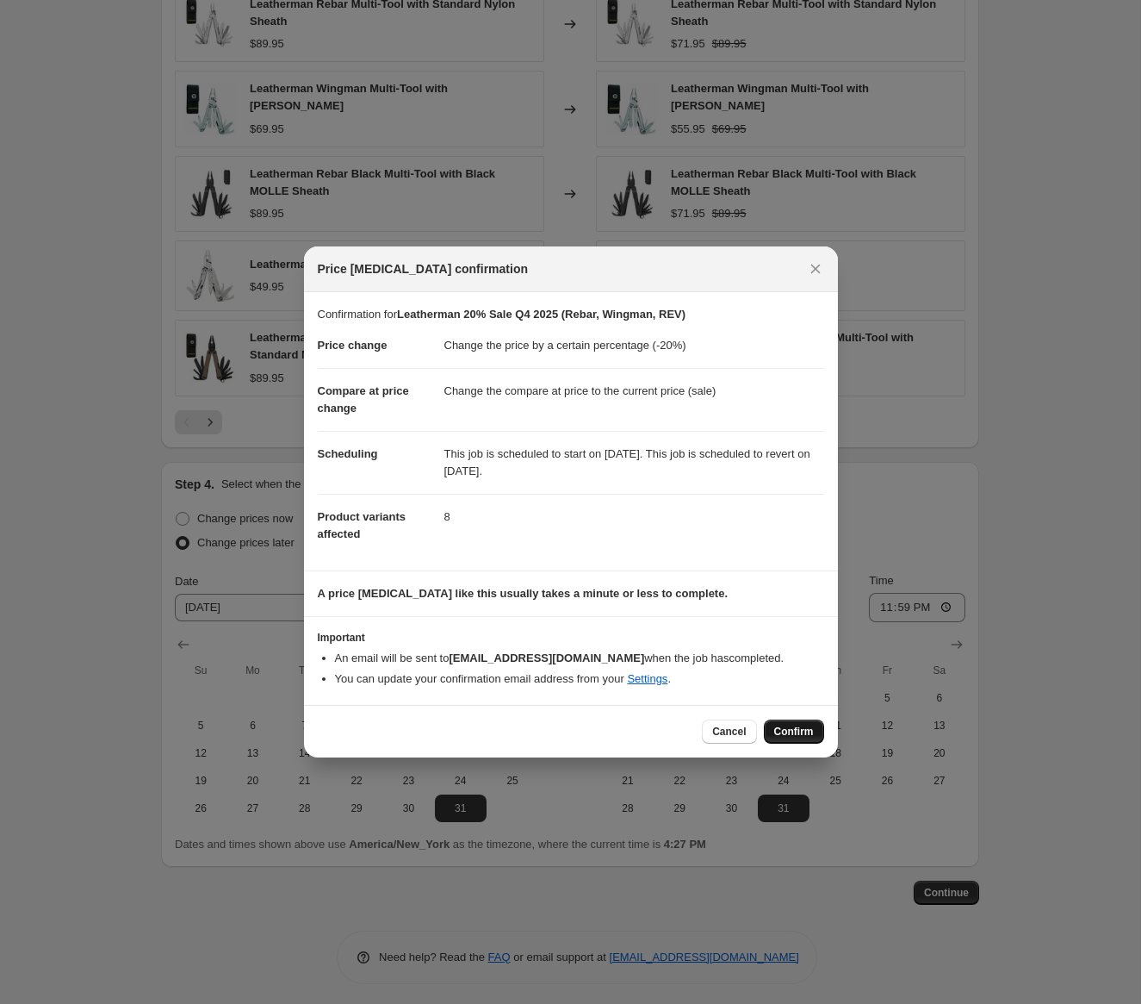
click at [806, 728] on span "Confirm" at bounding box center [794, 732] width 40 height 14
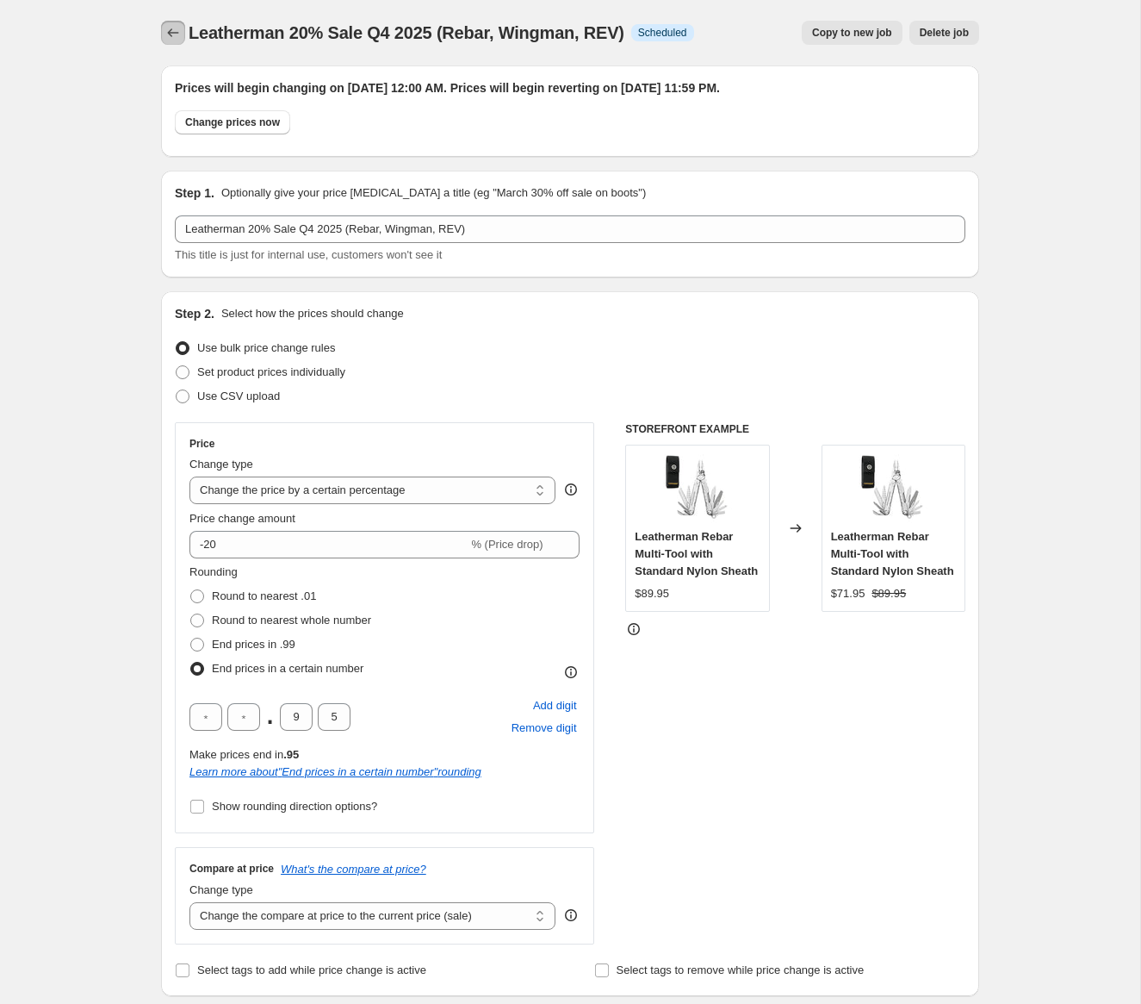
click at [173, 32] on icon "Price change jobs" at bounding box center [173, 32] width 17 height 17
